Goal: Check status

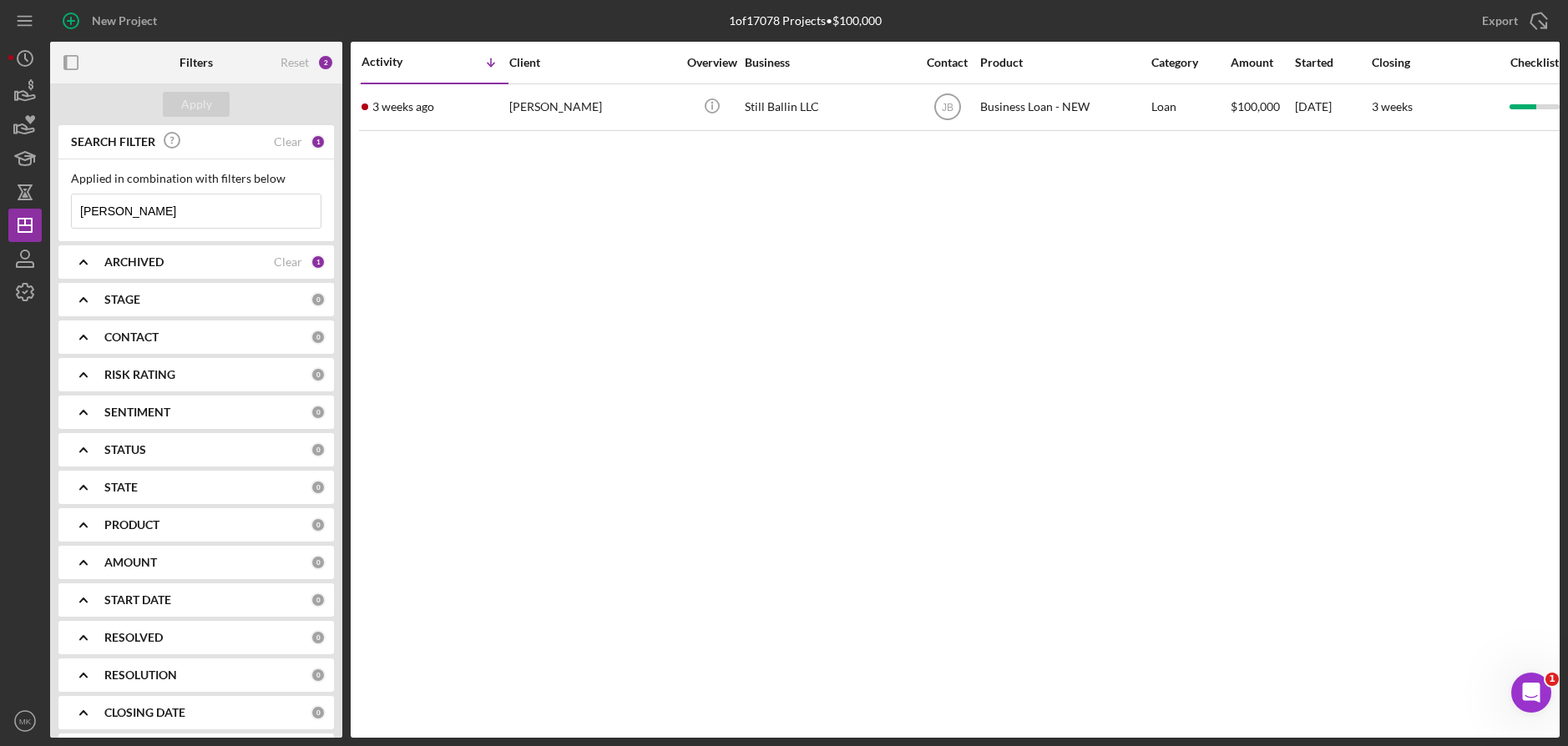
drag, startPoint x: -10, startPoint y: 187, endPoint x: 0, endPoint y: 187, distance: 10.0
click at [0, 187] on html "New Project 1 of 17078 Projects • $100,000 [PERSON_NAME] Export Icon/Export Fil…" at bounding box center [784, 373] width 1568 height 746
paste input "[PERSON_NAME]"
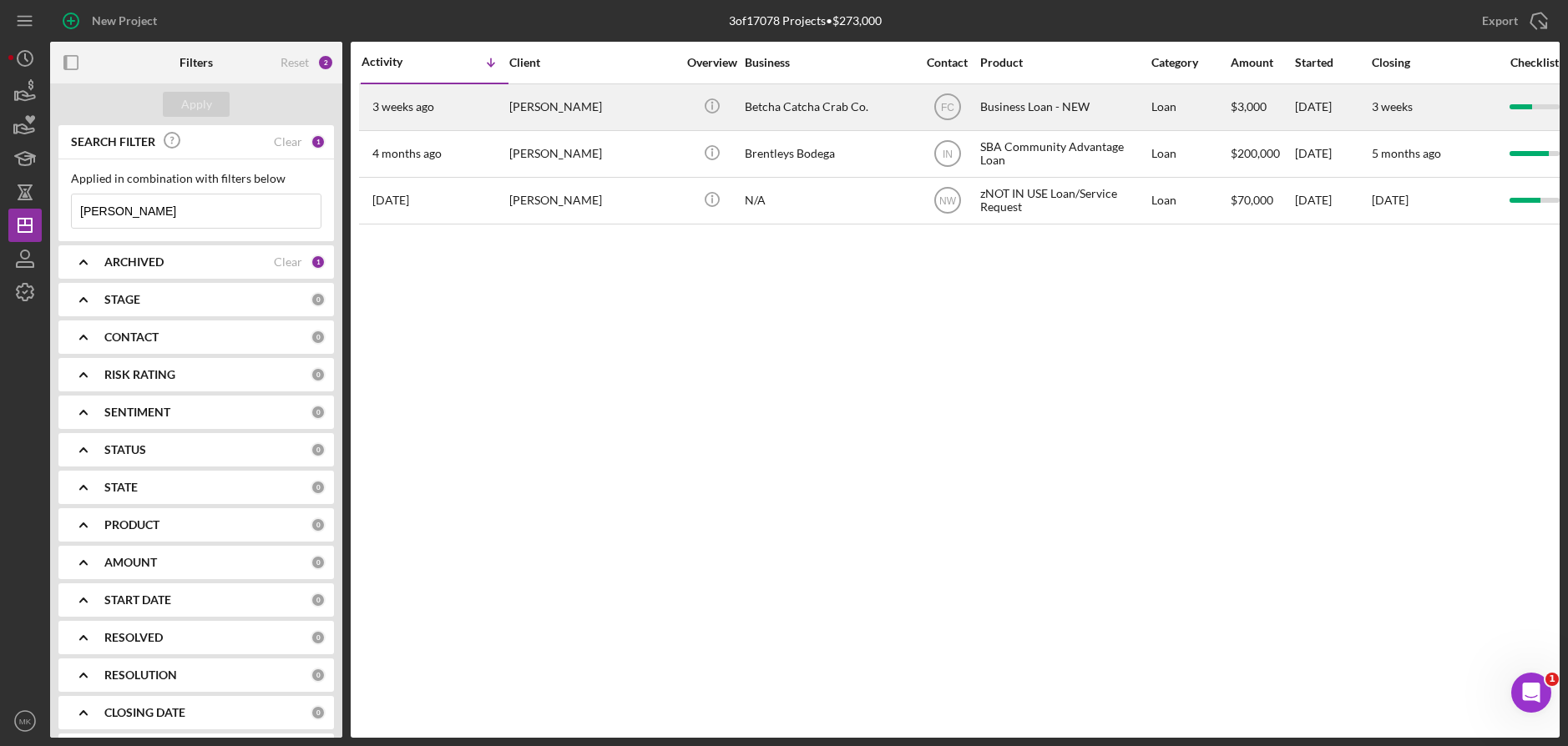
type input "[PERSON_NAME]"
click at [799, 102] on div "Betcha Catcha Crab Co." at bounding box center [828, 107] width 167 height 44
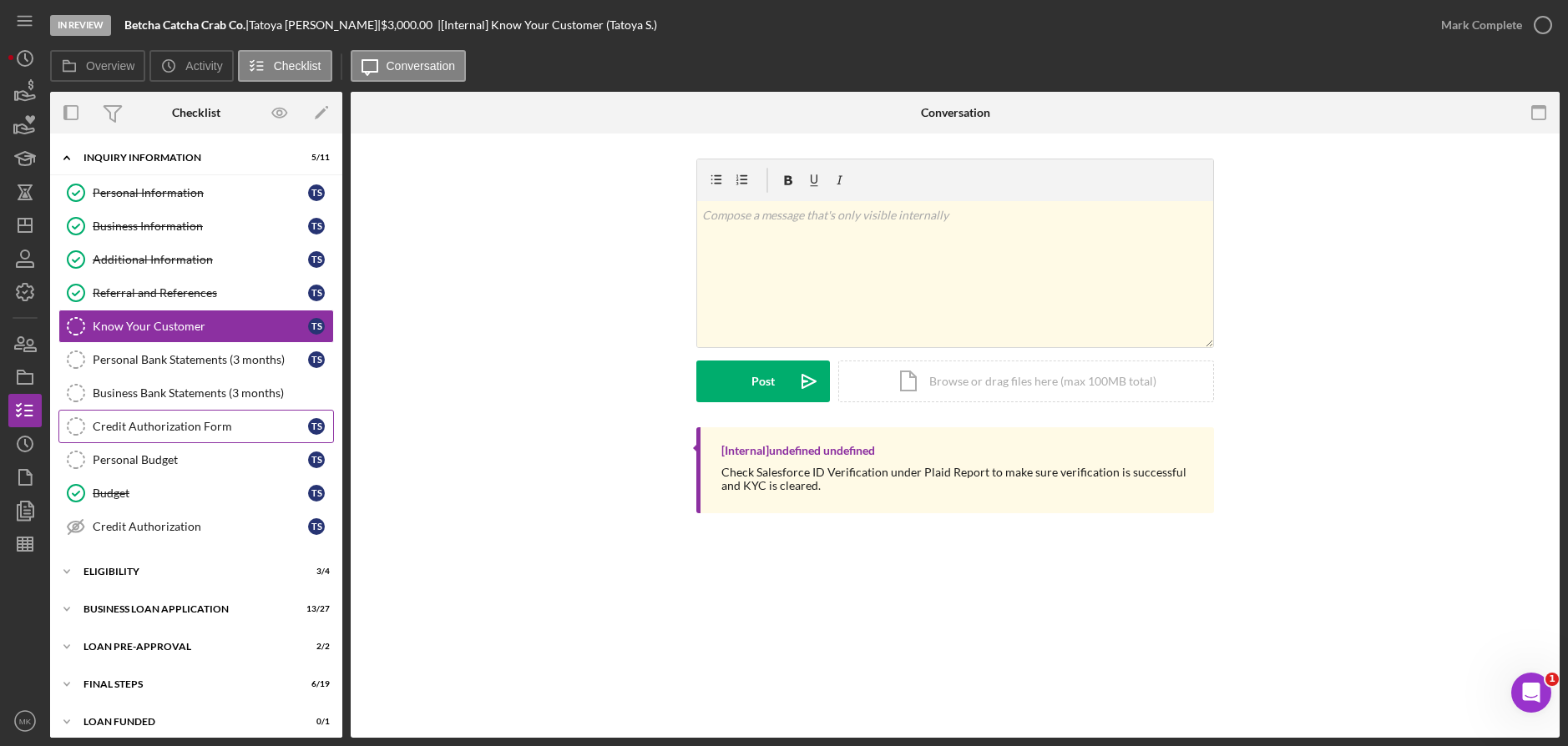
scroll to position [10, 0]
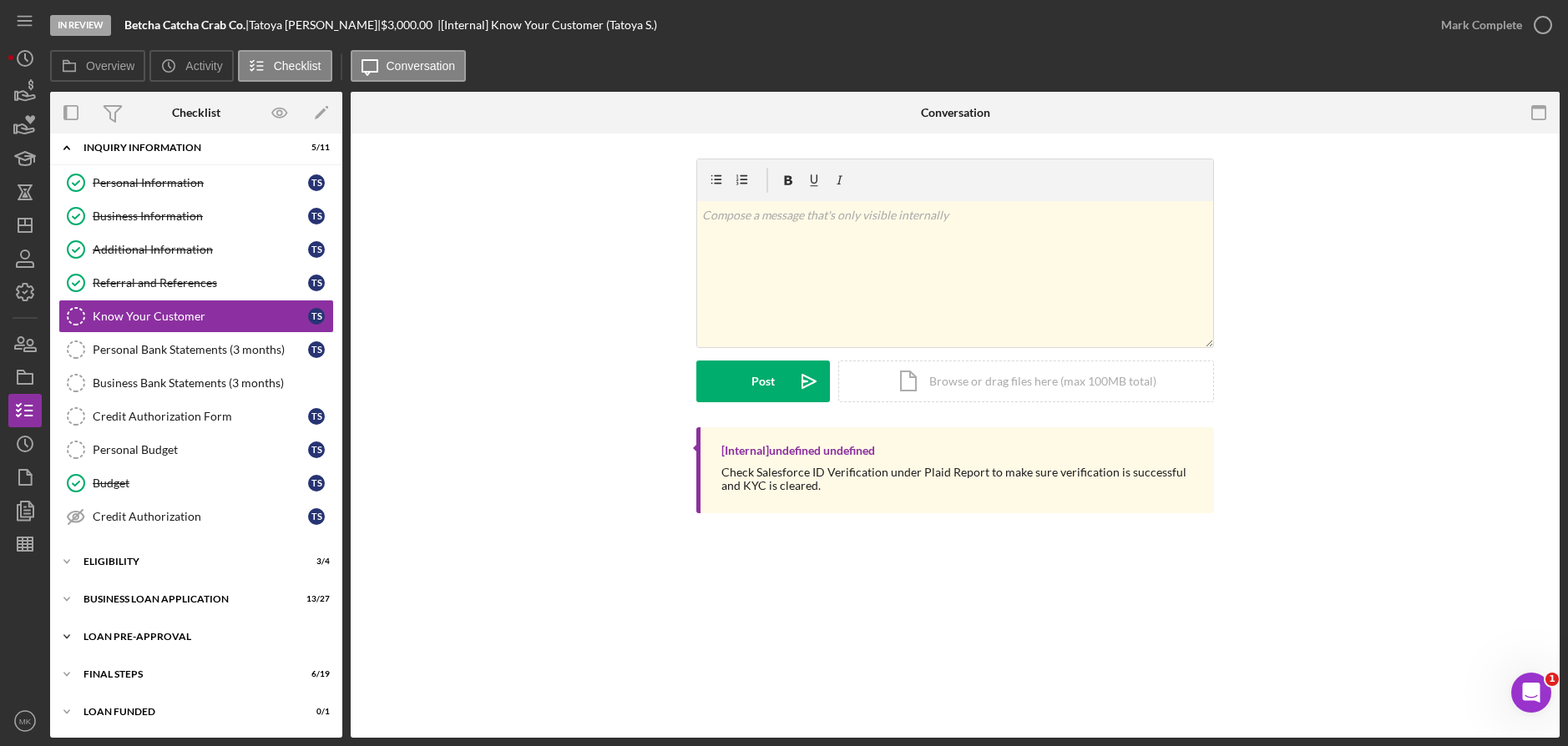
click at [121, 624] on div "Icon/Expander LOAN PRE-APPROVAL 2 / 2" at bounding box center [196, 637] width 292 height 33
click at [133, 701] on div "Loan Pre-Approval" at bounding box center [201, 704] width 215 height 13
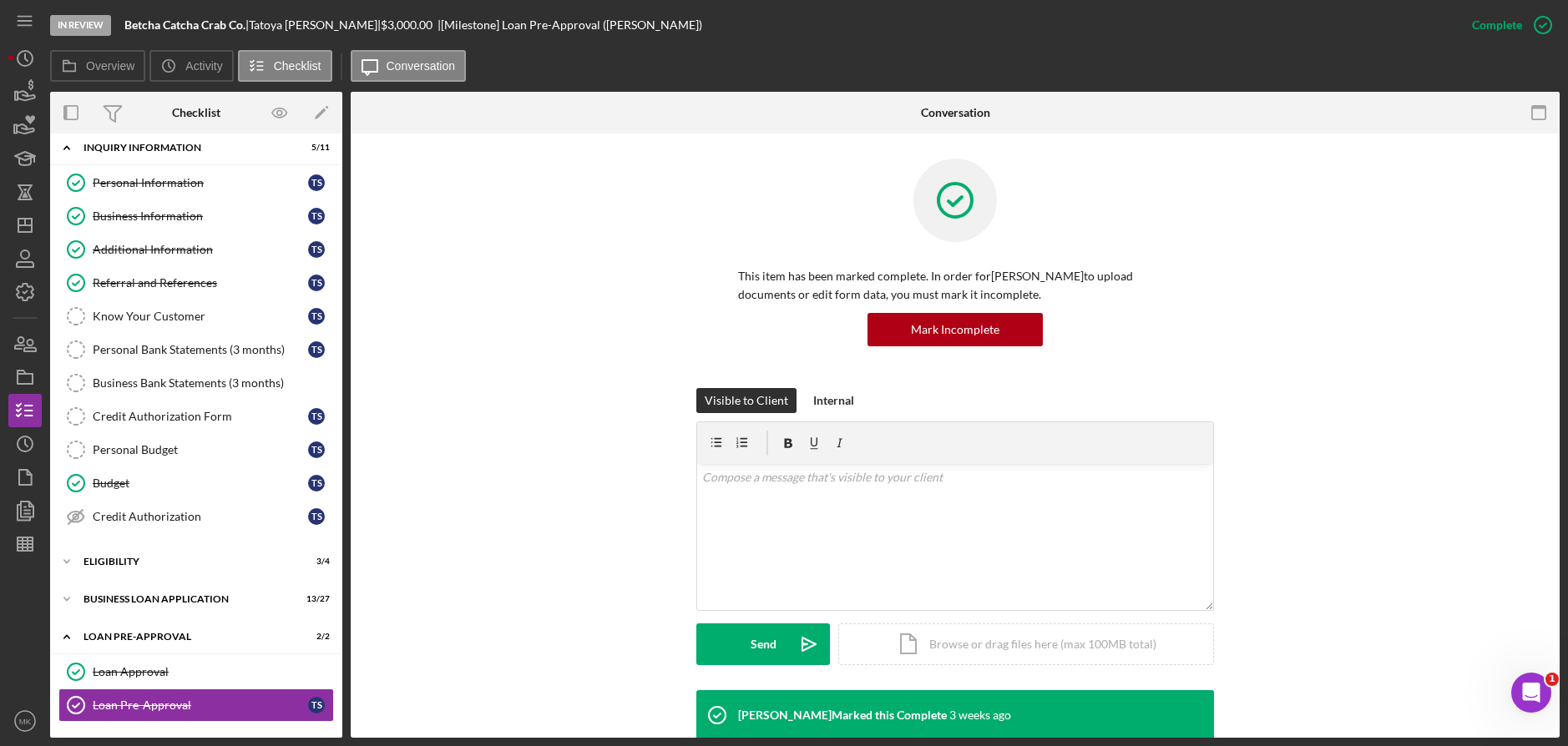
scroll to position [248, 0]
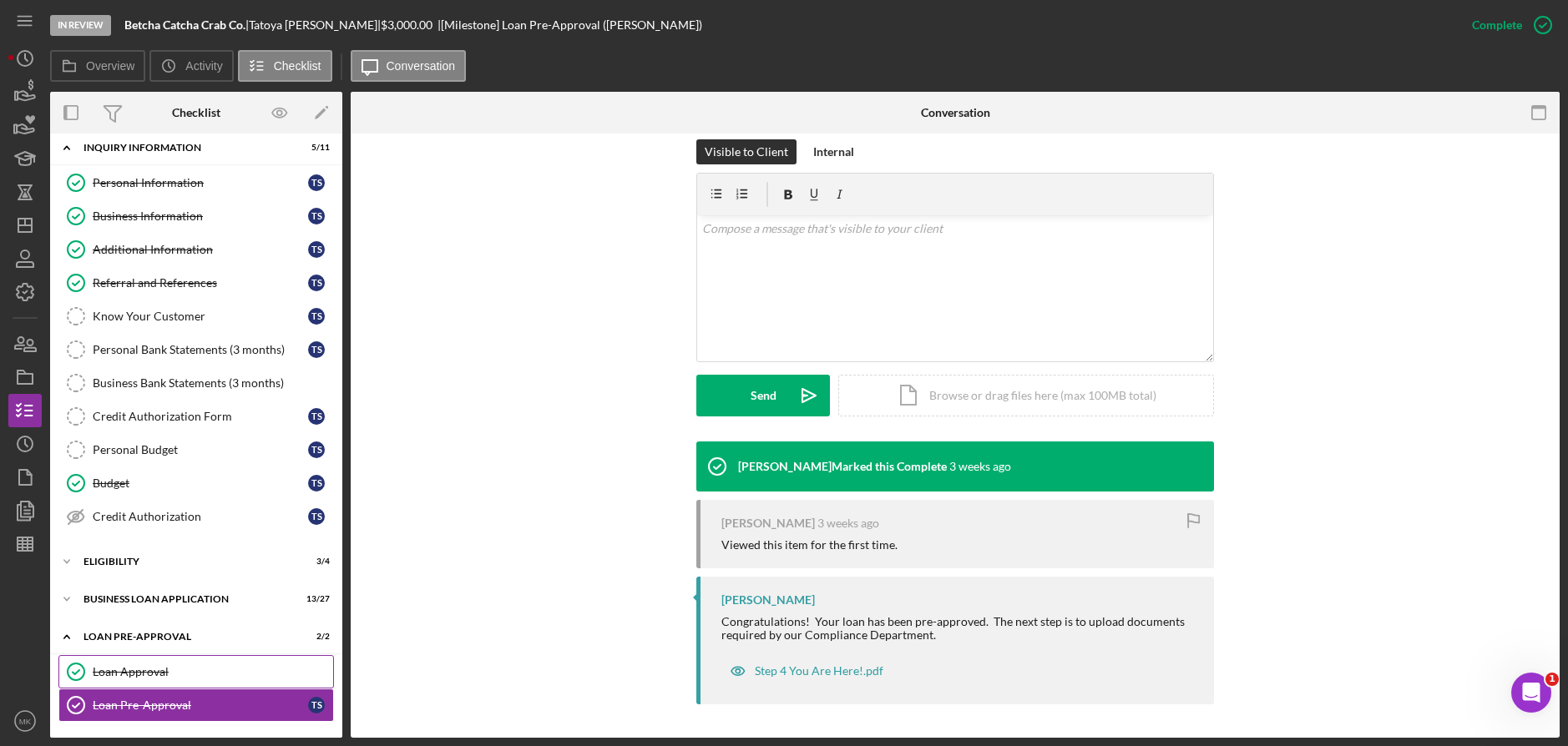
click at [146, 666] on div "Loan Approval" at bounding box center [213, 671] width 241 height 13
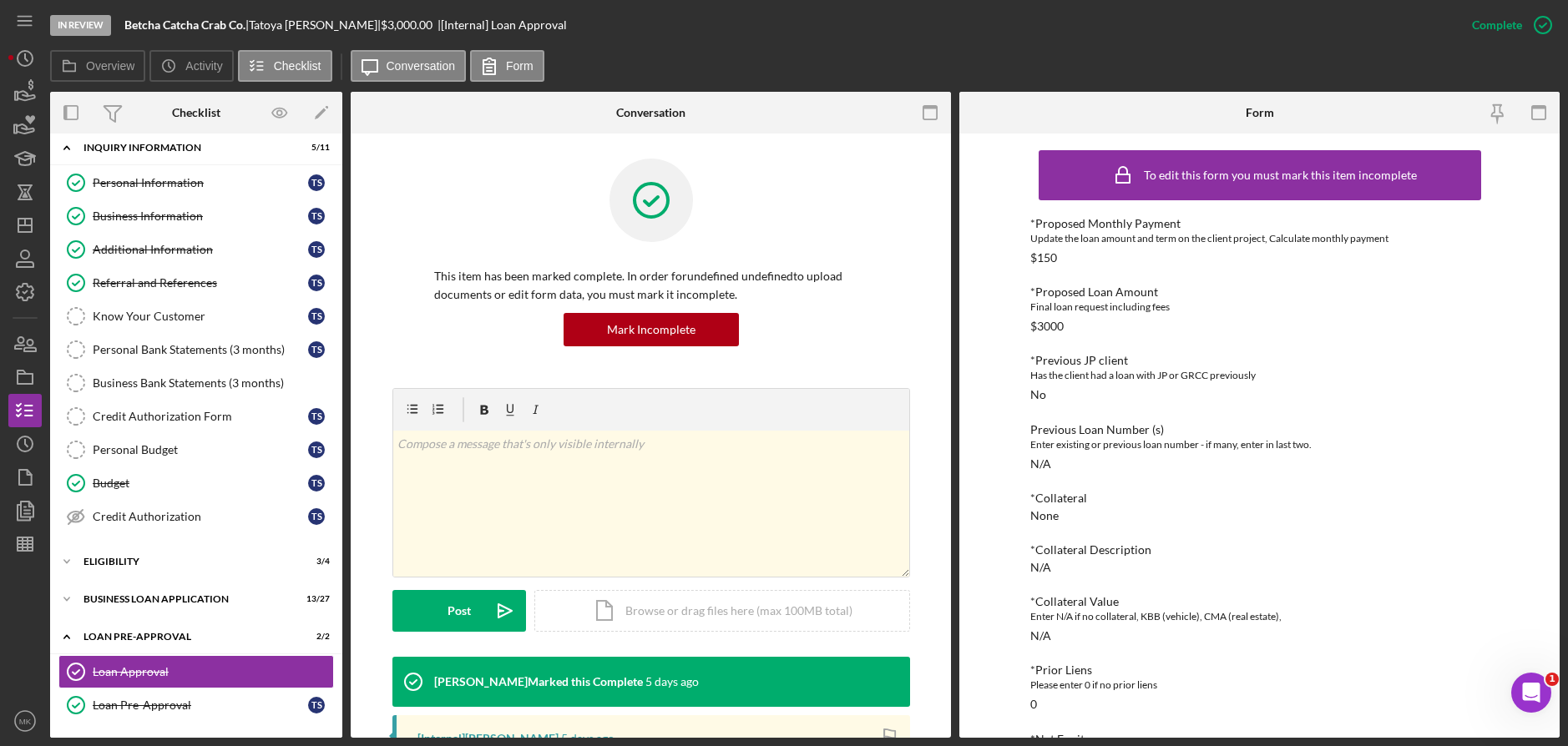
scroll to position [464, 0]
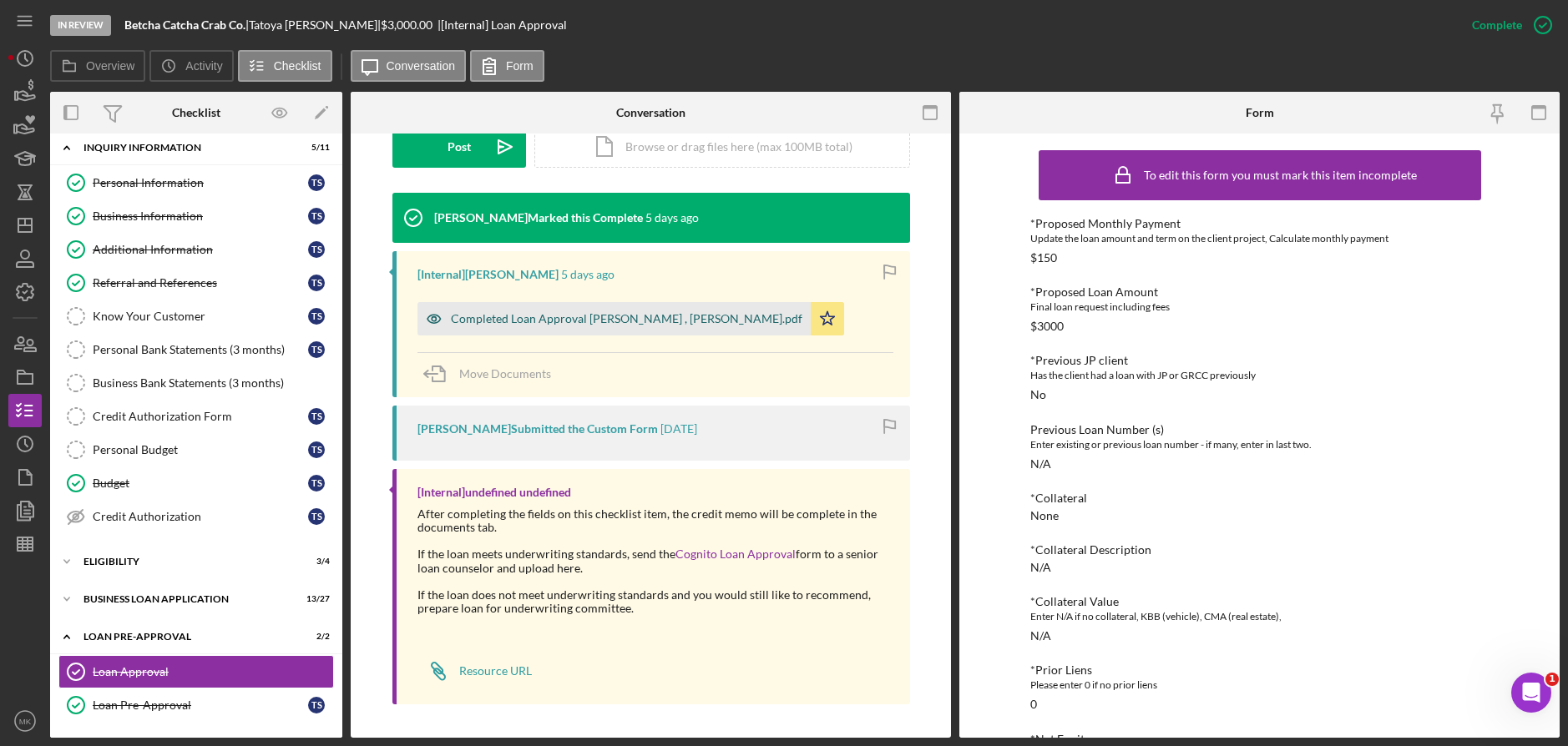
click at [618, 324] on div "Completed Loan Approval [PERSON_NAME] , [PERSON_NAME].pdf" at bounding box center [626, 318] width 352 height 13
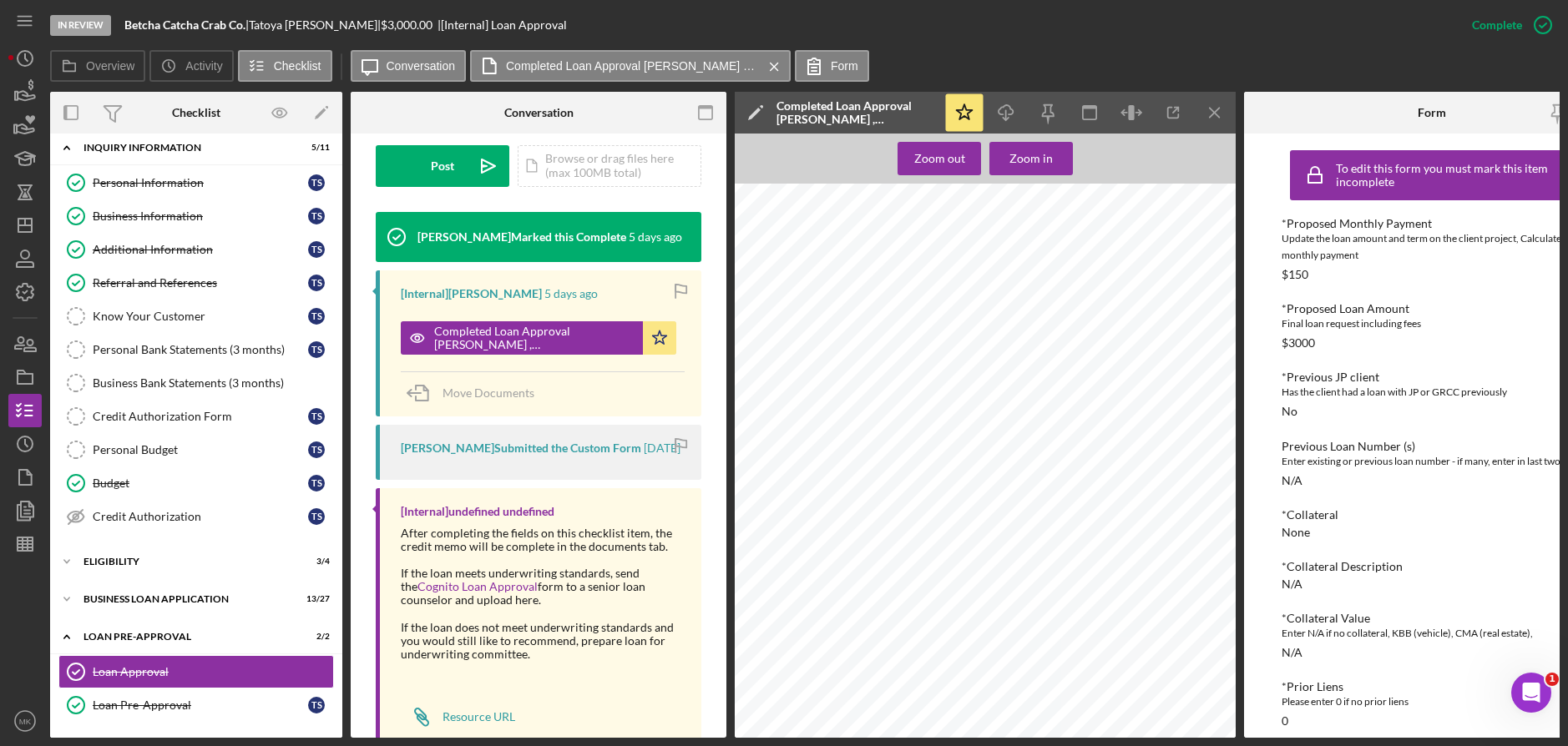
scroll to position [2108, 0]
